Goal: Navigation & Orientation: Understand site structure

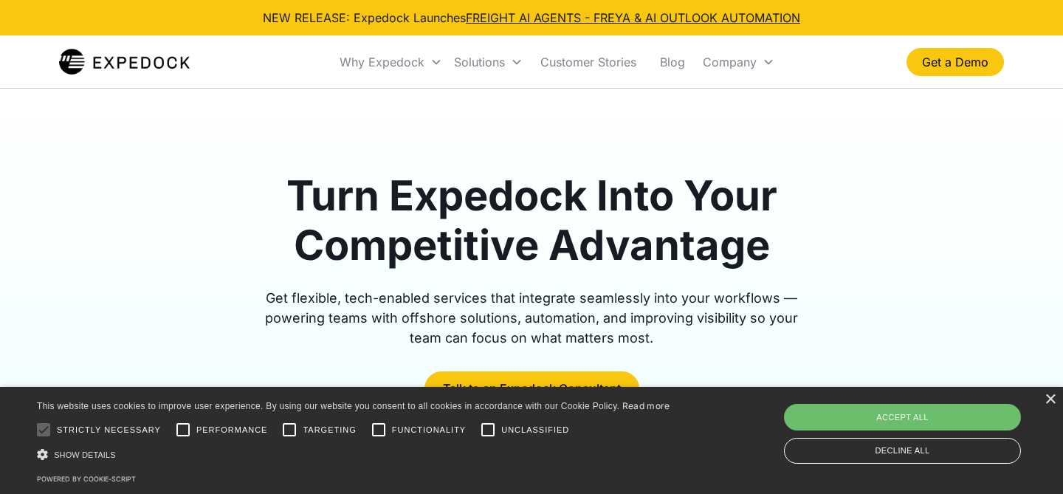
click at [819, 219] on div "Turn Expedock Into Your Competitive Advantage Get flexible, tech-enabled servic…" at bounding box center [531, 288] width 945 height 234
click at [922, 413] on div "Accept all" at bounding box center [902, 417] width 237 height 27
checkbox input "true"
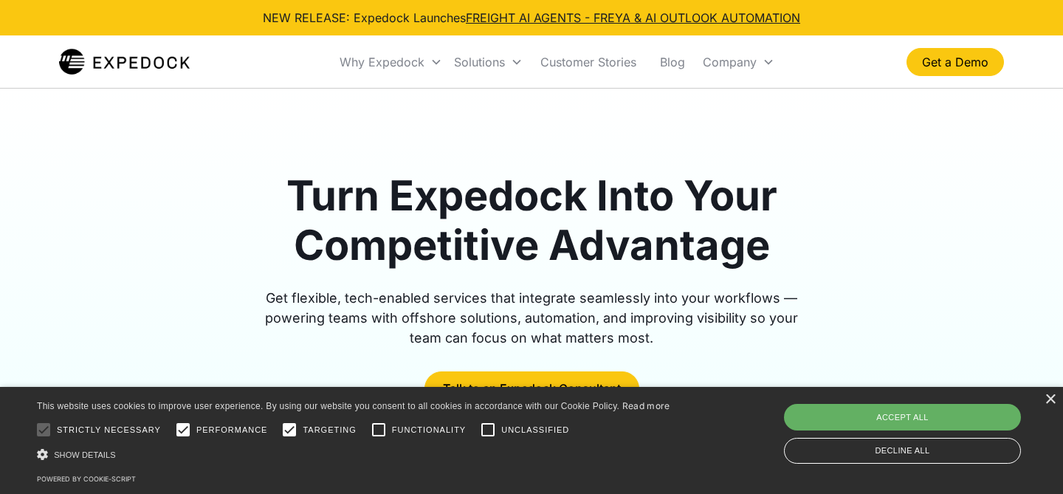
checkbox input "true"
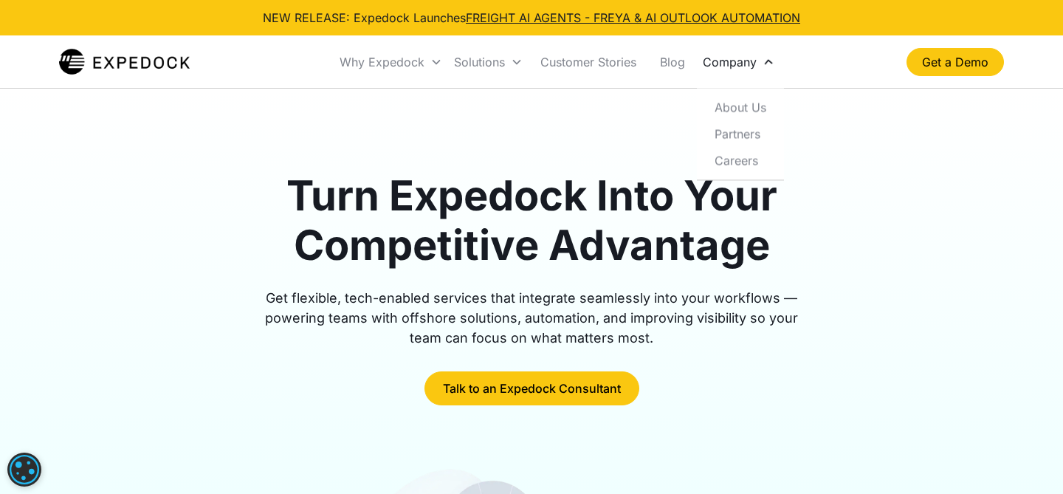
click at [735, 61] on div "Company" at bounding box center [730, 62] width 54 height 15
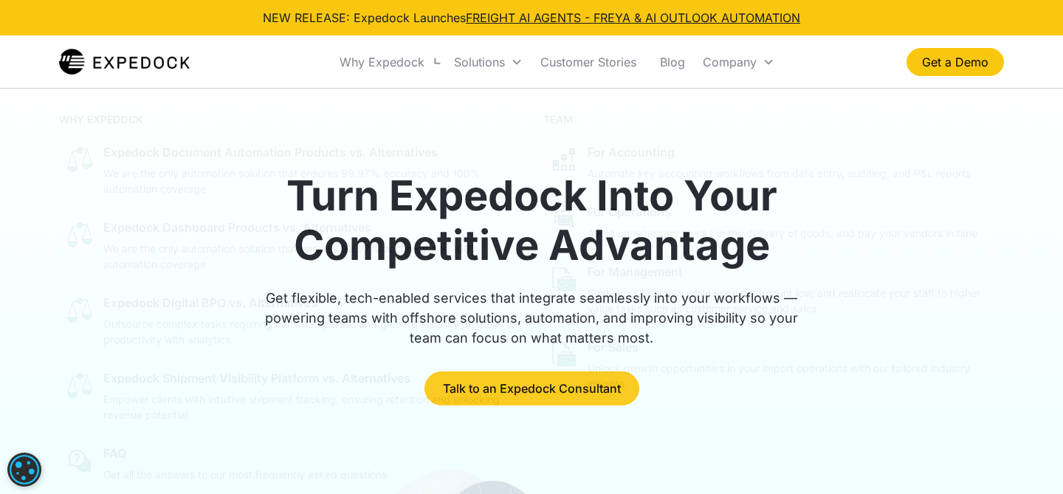
click at [293, 62] on nav "Why Expedock WHY EXPEDOCK Expedock Document Automation Products vs. Alternative…" at bounding box center [556, 62] width 699 height 50
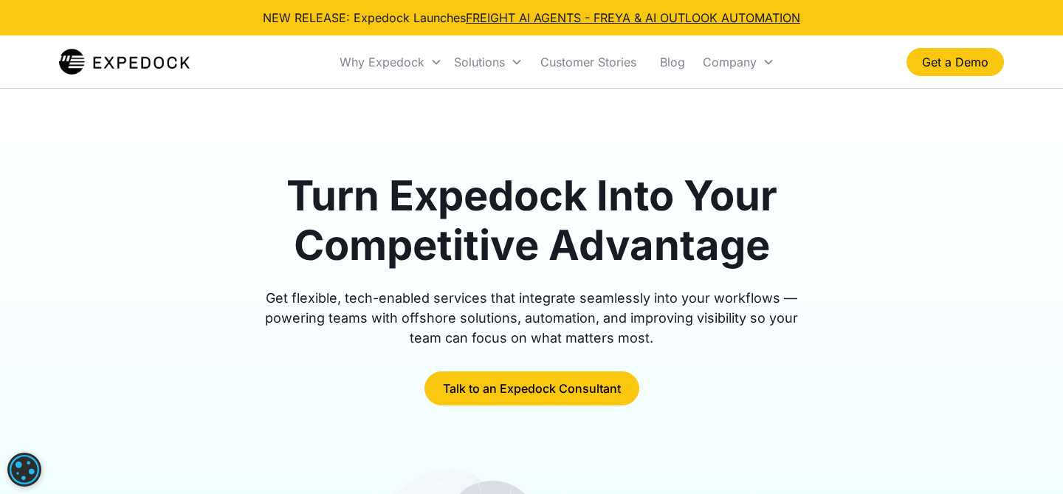
click at [397, 197] on h1 "Turn Expedock Into Your Competitive Advantage" at bounding box center [531, 220] width 567 height 99
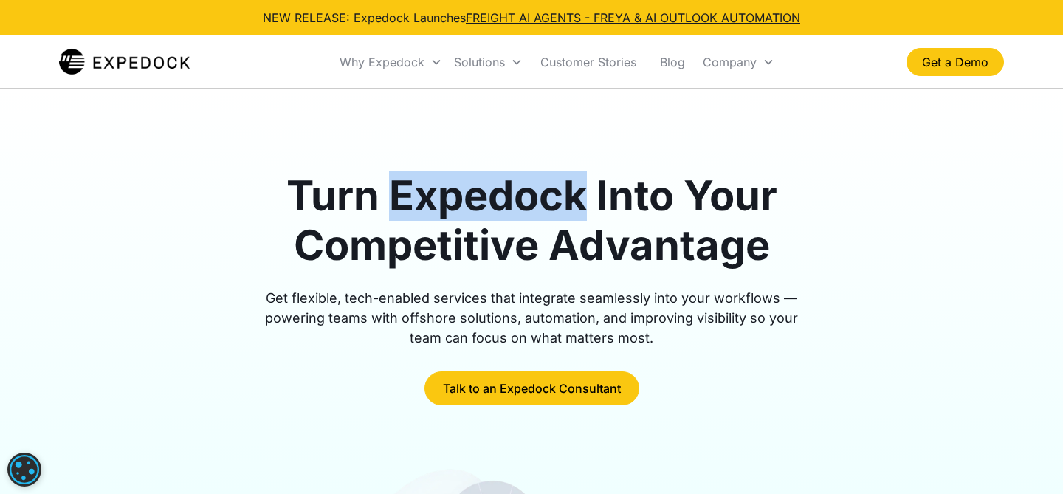
click at [397, 197] on h1 "Turn Expedock Into Your Competitive Advantage" at bounding box center [531, 220] width 567 height 99
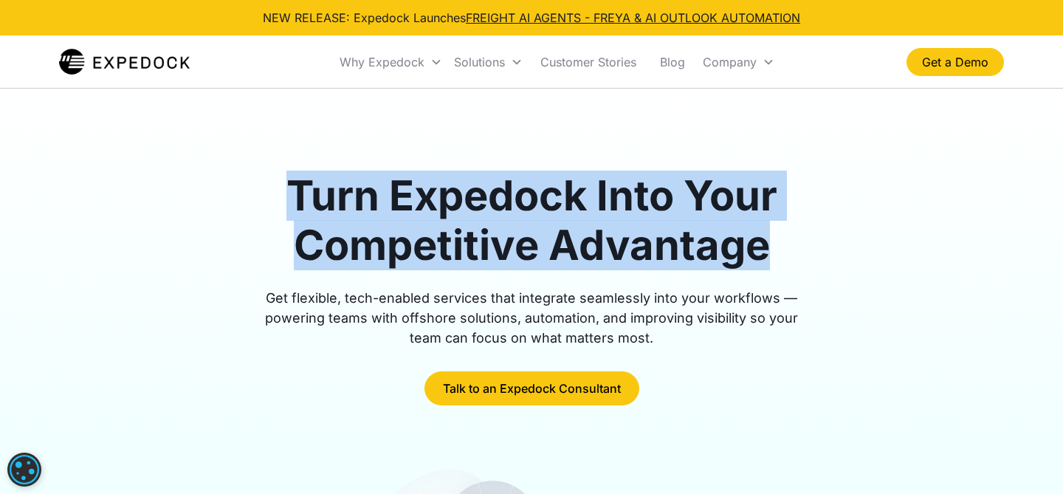
click at [397, 197] on h1 "Turn Expedock Into Your Competitive Advantage" at bounding box center [531, 220] width 567 height 99
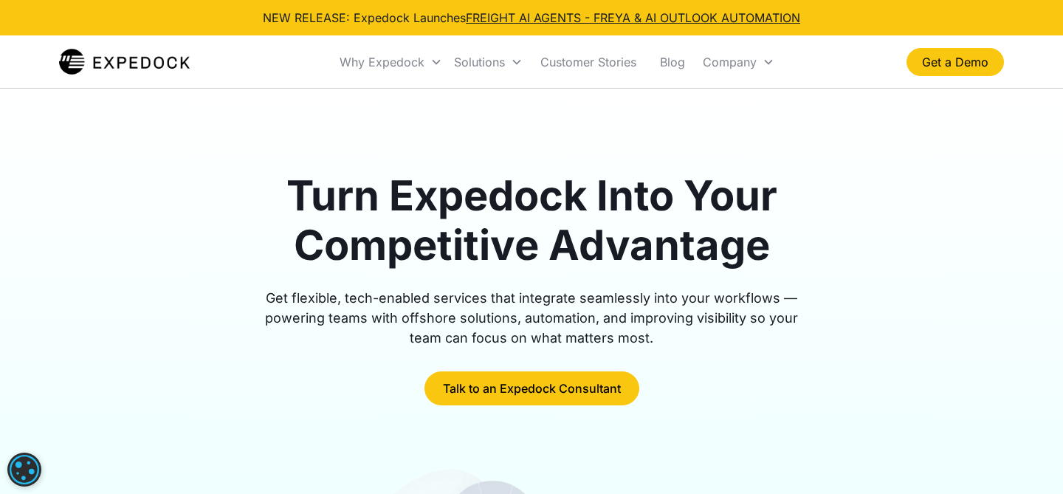
click at [397, 201] on h1 "Turn Expedock Into Your Competitive Advantage" at bounding box center [531, 220] width 567 height 99
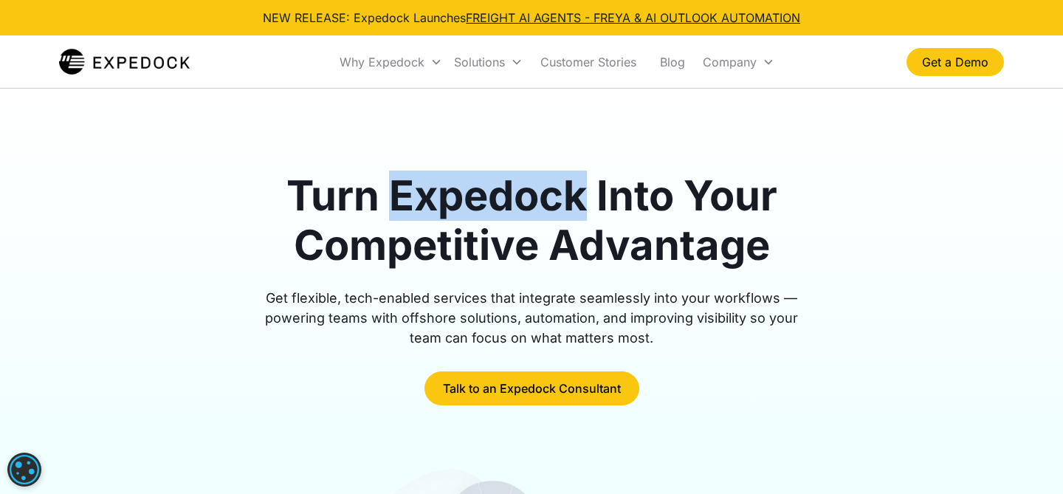
click at [396, 201] on h1 "Turn Expedock Into Your Competitive Advantage" at bounding box center [531, 220] width 567 height 99
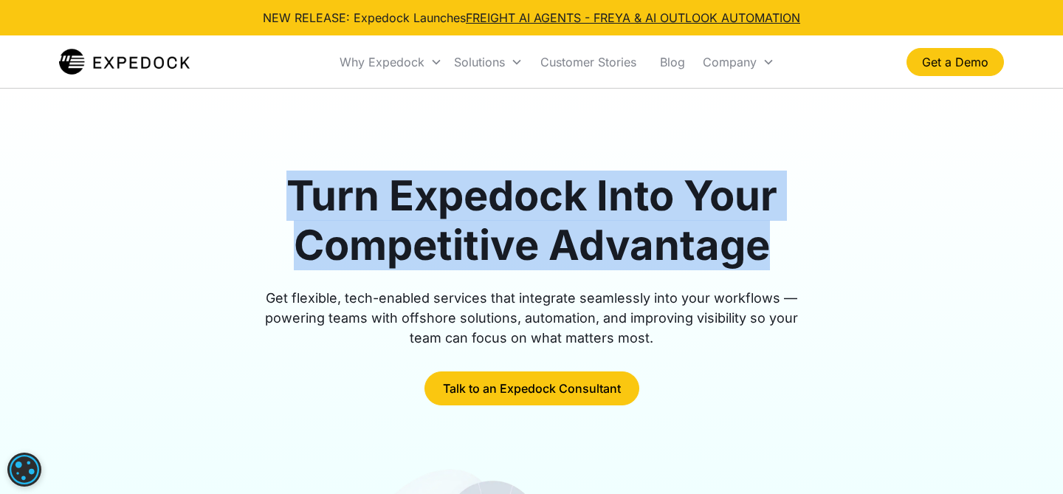
click at [396, 201] on h1 "Turn Expedock Into Your Competitive Advantage" at bounding box center [531, 220] width 567 height 99
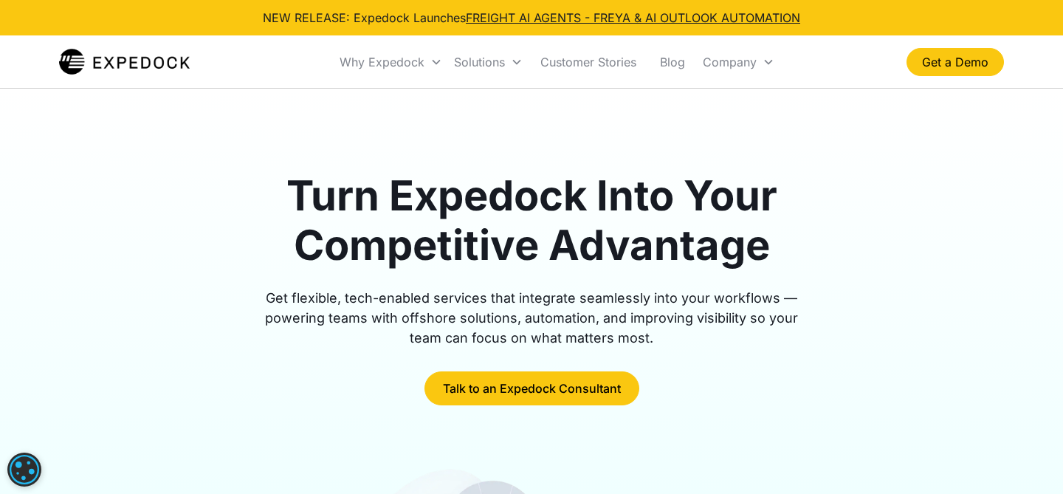
click at [398, 199] on h1 "Turn Expedock Into Your Competitive Advantage" at bounding box center [531, 220] width 567 height 99
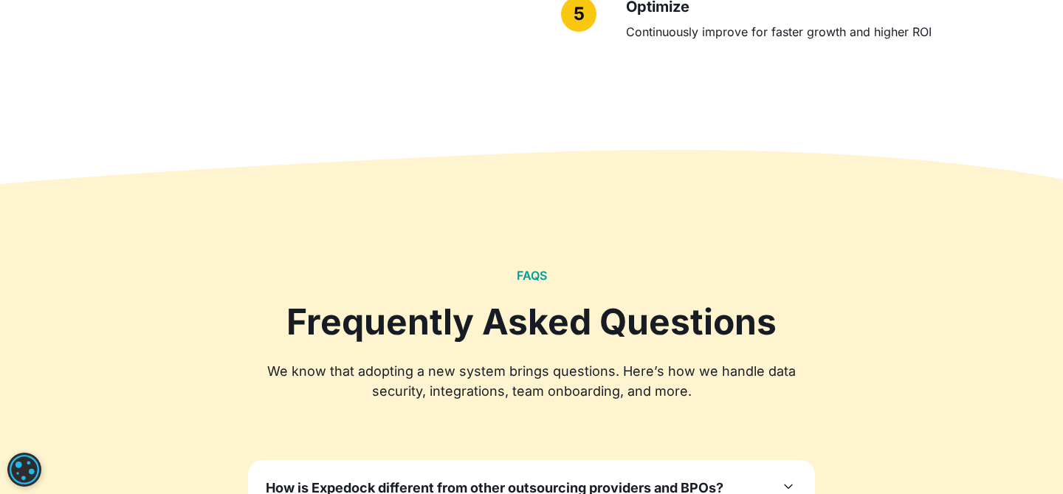
scroll to position [4313, 0]
